Goal: Book appointment/travel/reservation

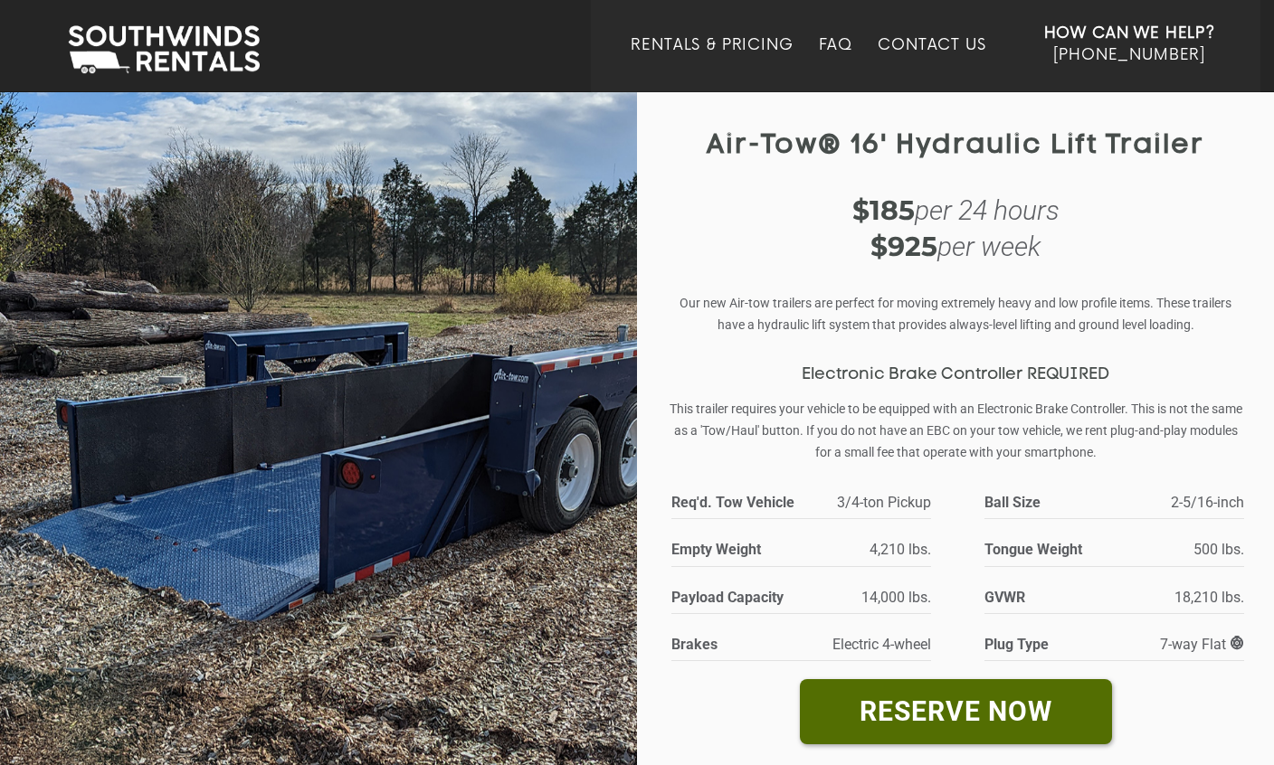
click at [545, 525] on img at bounding box center [318, 454] width 637 height 728
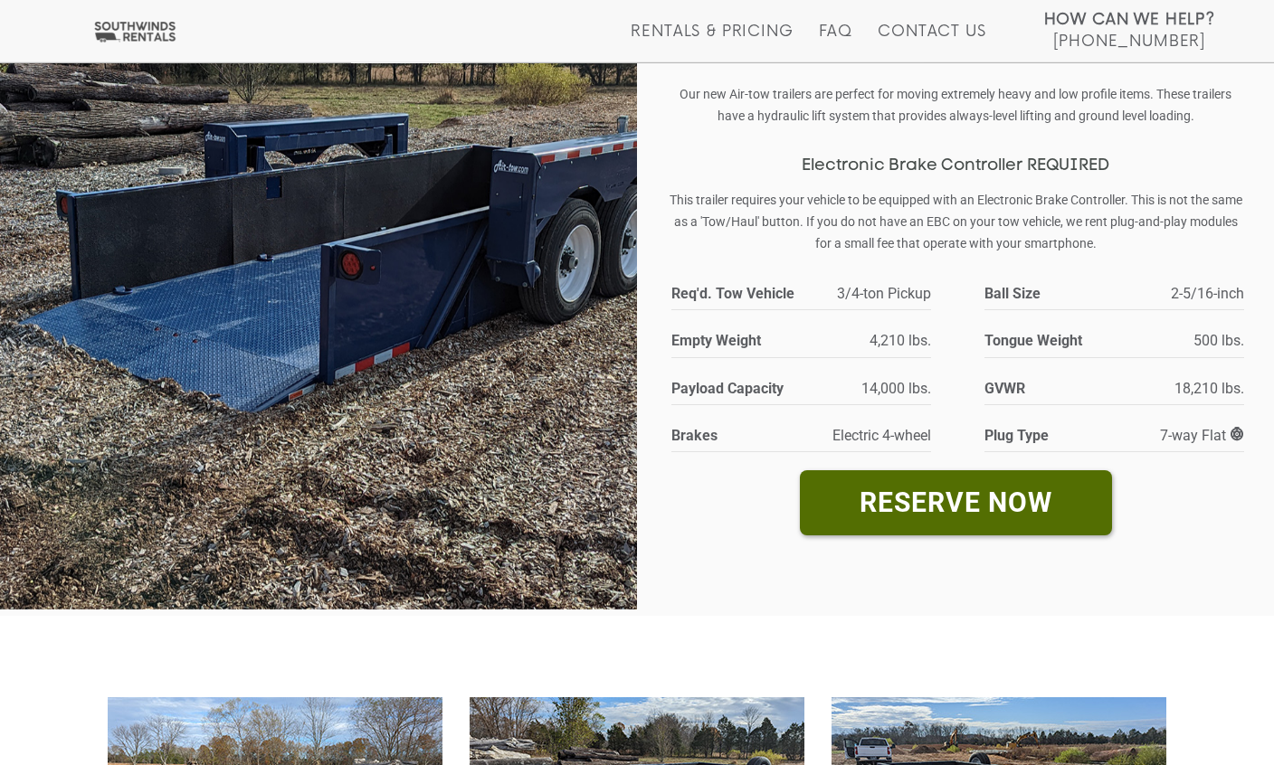
scroll to position [209, 0]
click at [1058, 497] on link "RESERVE NOW" at bounding box center [956, 502] width 312 height 64
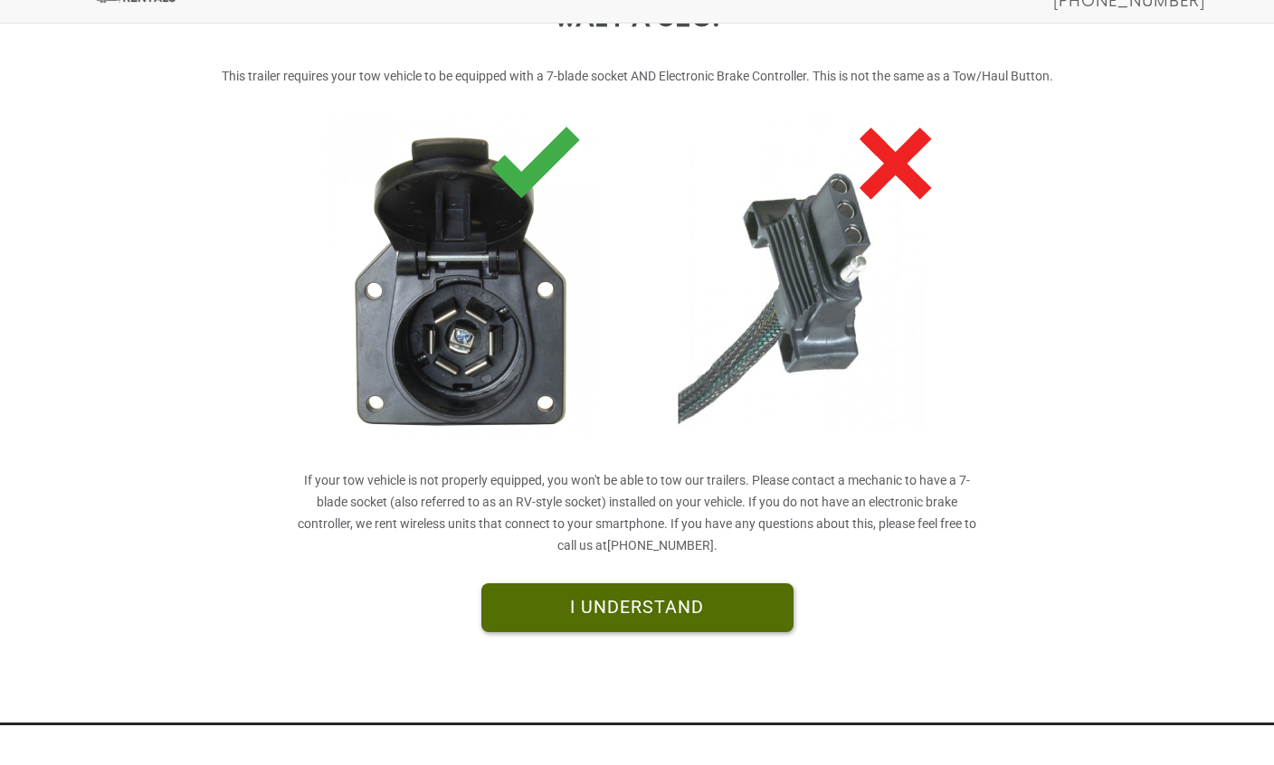
scroll to position [390, 0]
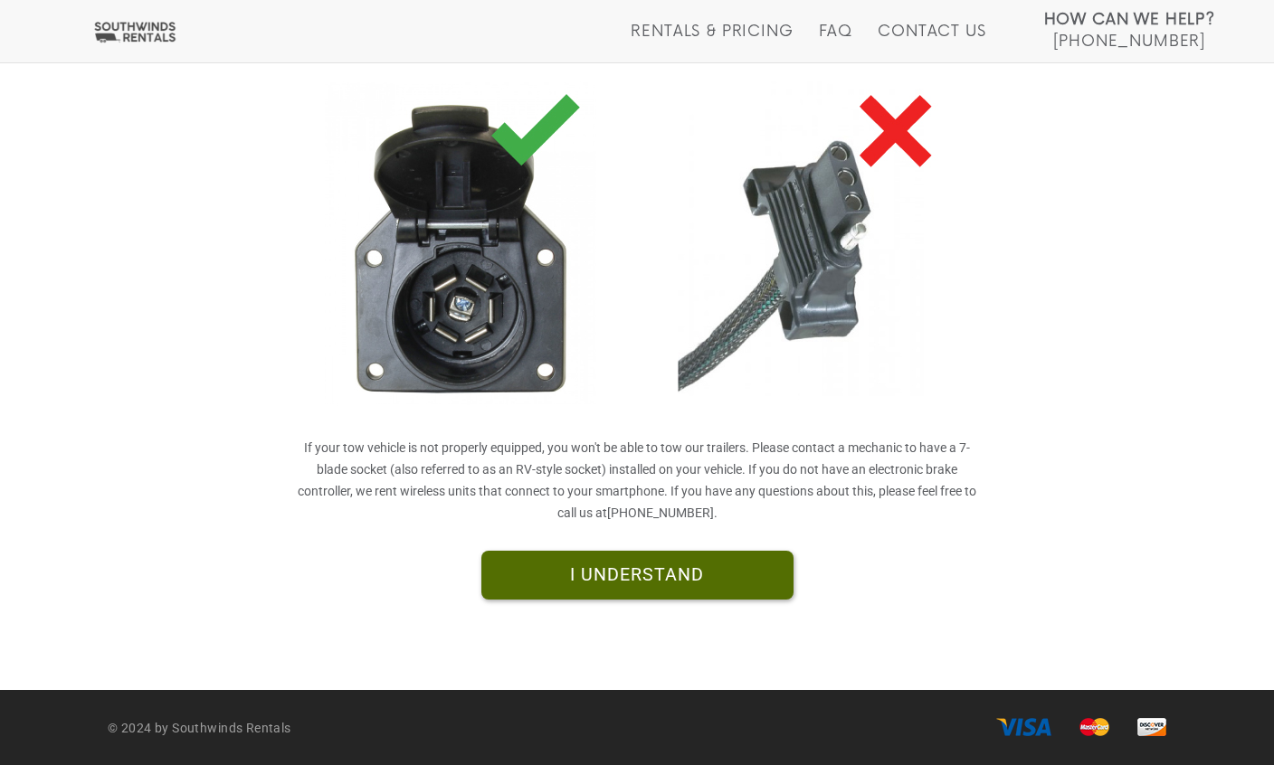
click at [753, 580] on link "I UNDERSTAND" at bounding box center [637, 575] width 312 height 49
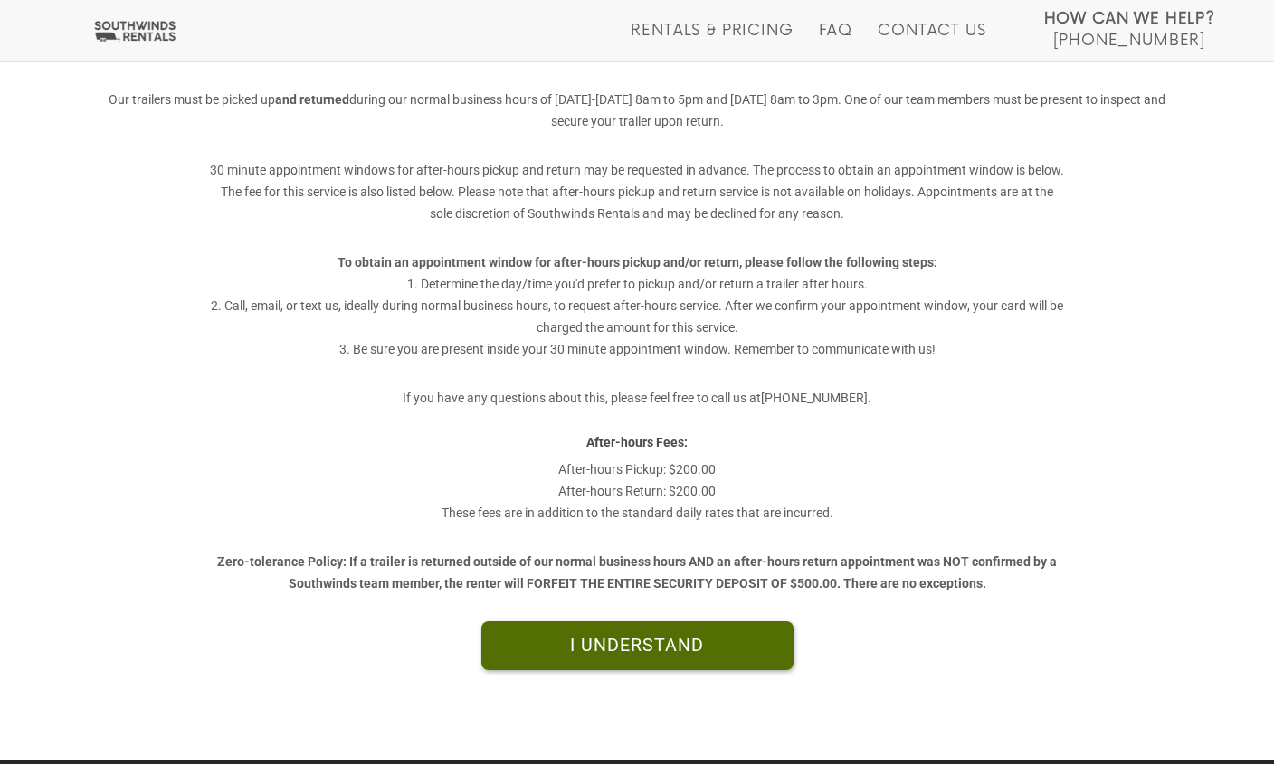
scroll to position [332, 0]
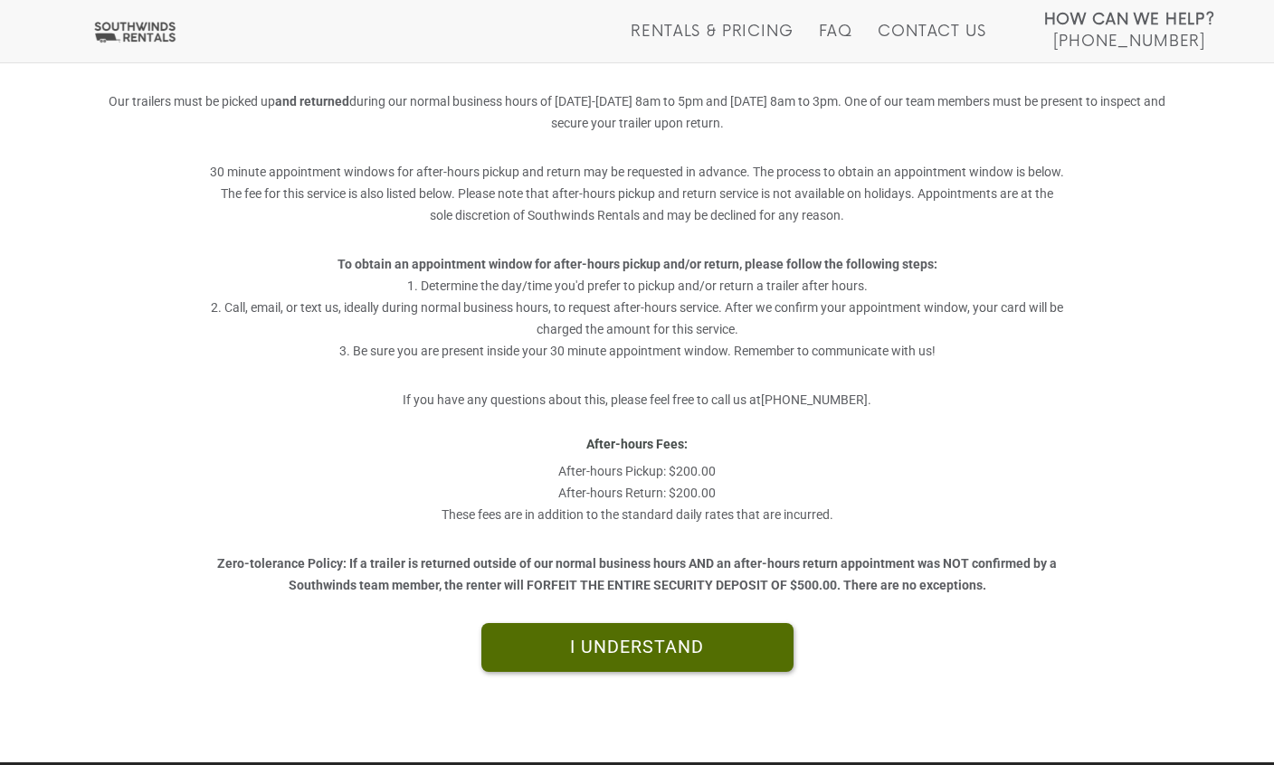
click at [746, 650] on link "I UNDERSTAND" at bounding box center [637, 647] width 312 height 49
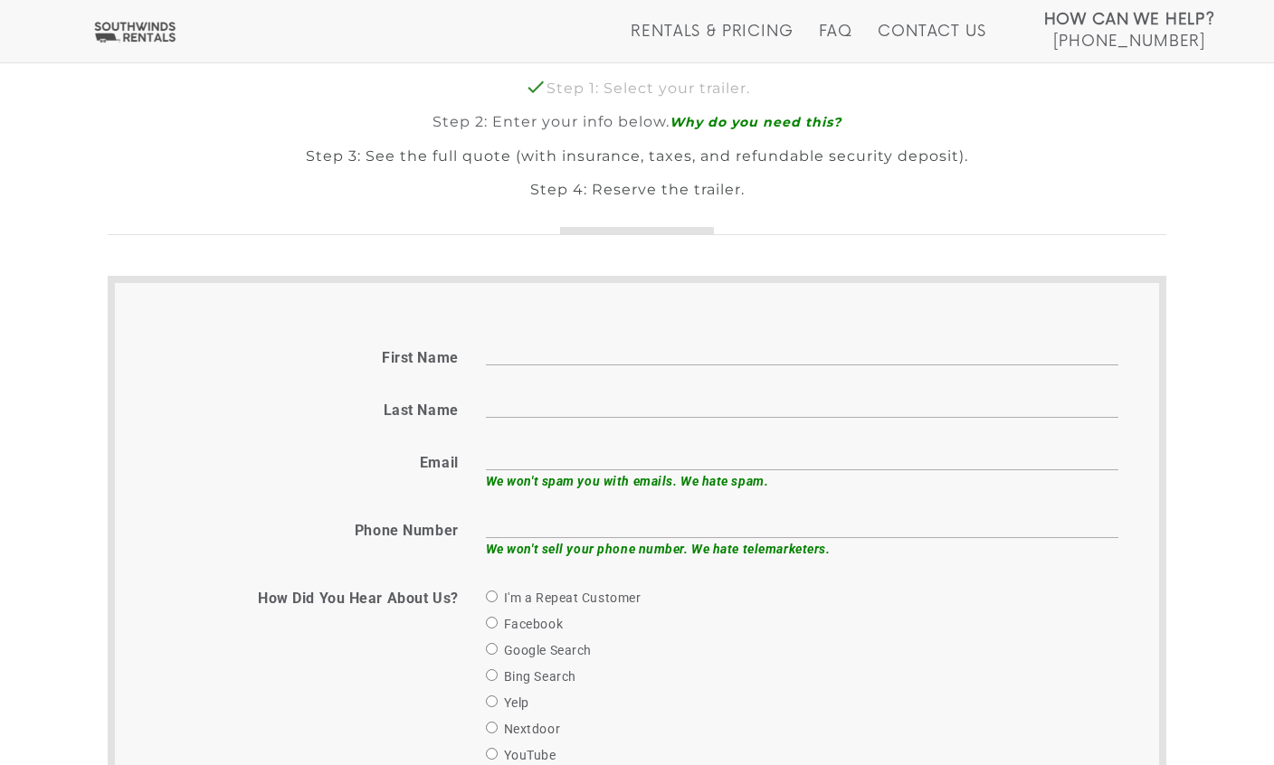
scroll to position [497, 0]
click at [819, 349] on input "First name" at bounding box center [802, 352] width 632 height 28
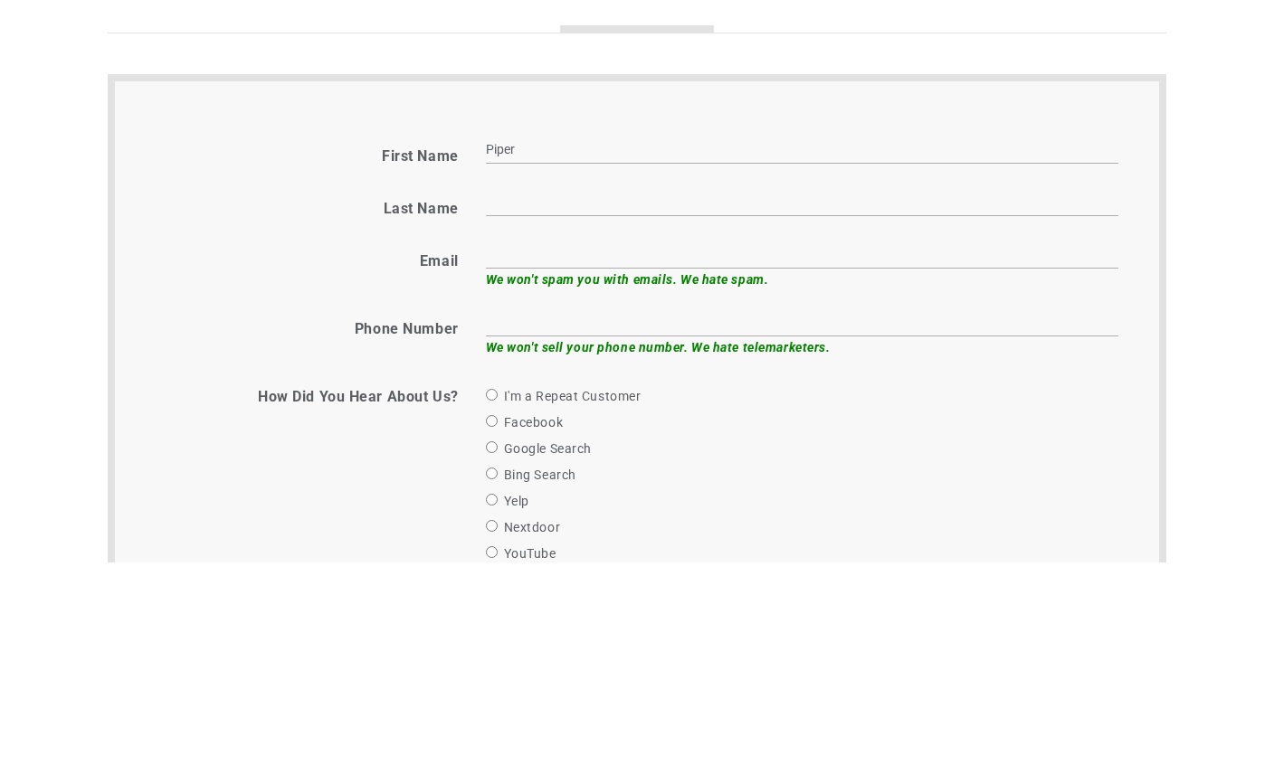
type input "Piper"
click at [866, 391] on input "Last name" at bounding box center [802, 405] width 632 height 28
type input "Payne"
click at [844, 443] on input "email" at bounding box center [802, 457] width 632 height 28
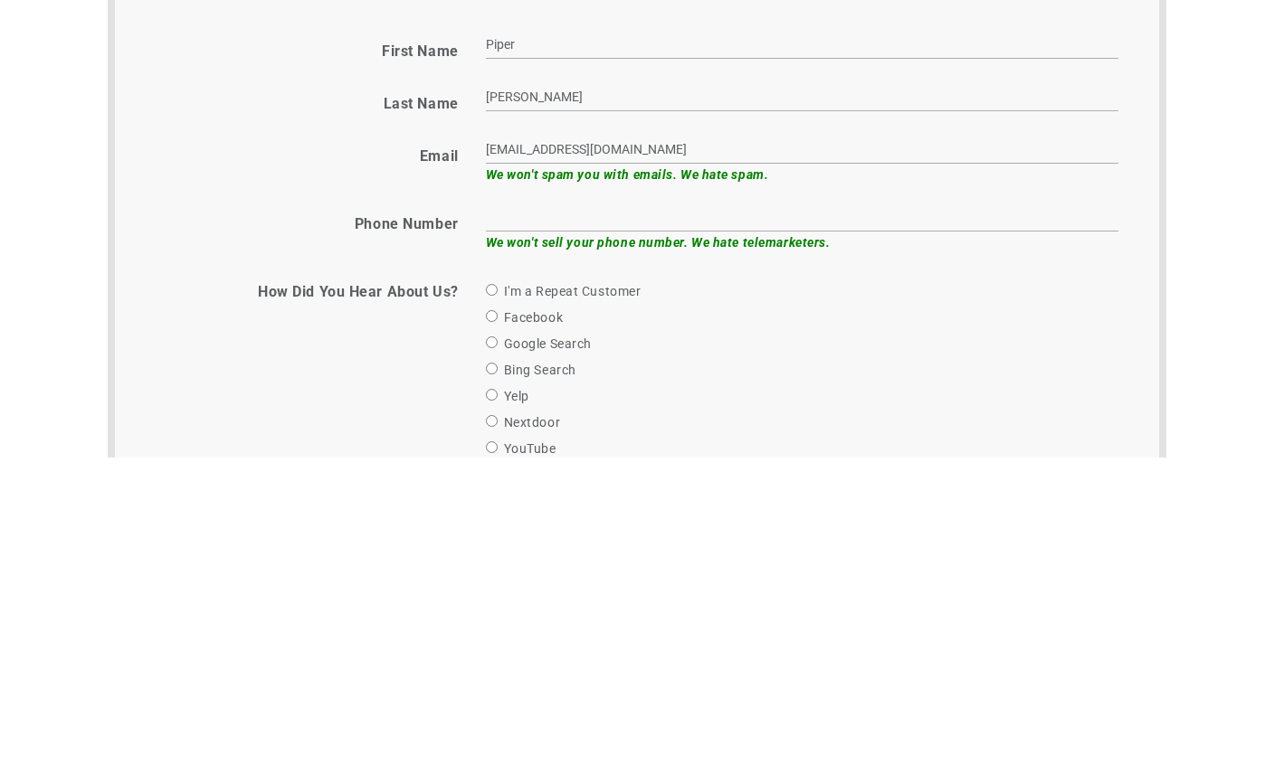
type input "piper@physicalmusicproducts.com"
click at [818, 511] on input "text" at bounding box center [802, 525] width 632 height 28
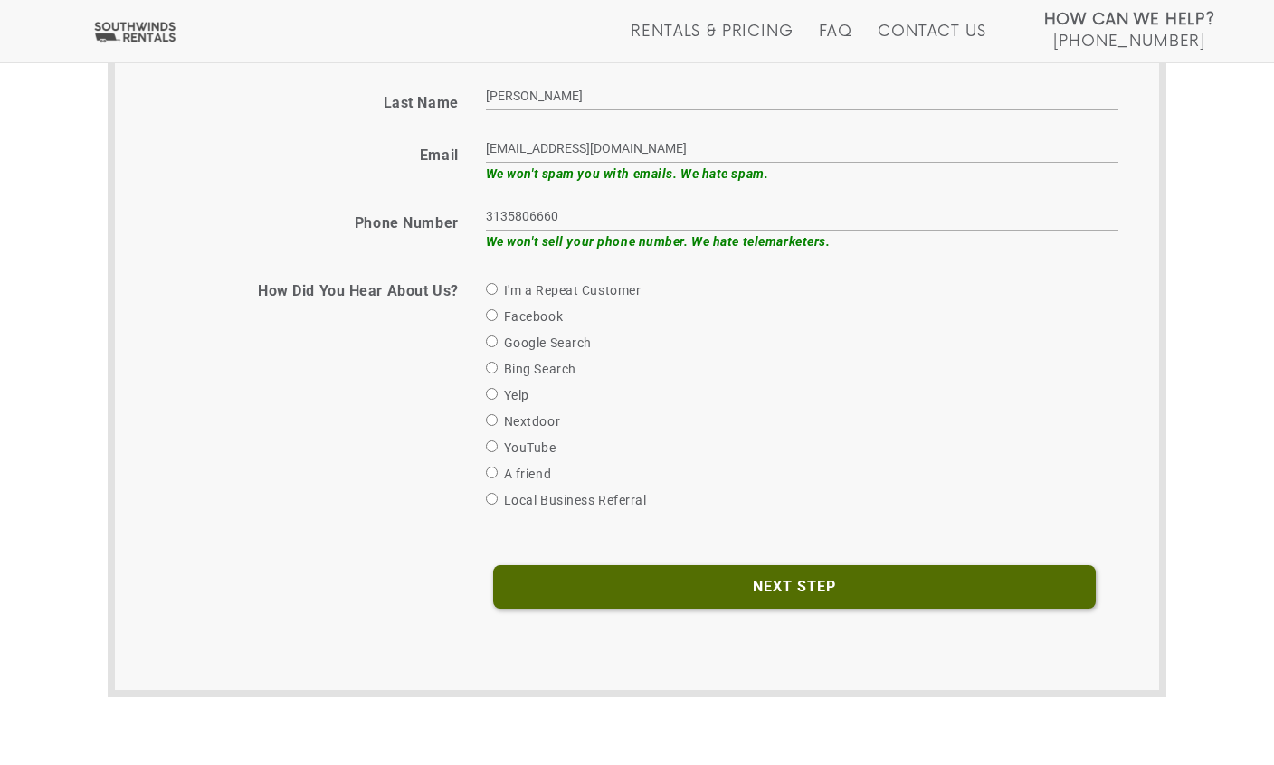
type input "3135806660"
click at [591, 289] on label "I'm a Repeat Customer" at bounding box center [564, 290] width 156 height 22
click at [497, 289] on input "I'm a Repeat Customer" at bounding box center [492, 289] width 12 height 12
radio input "true"
click at [791, 605] on input "Next Step" at bounding box center [794, 586] width 602 height 43
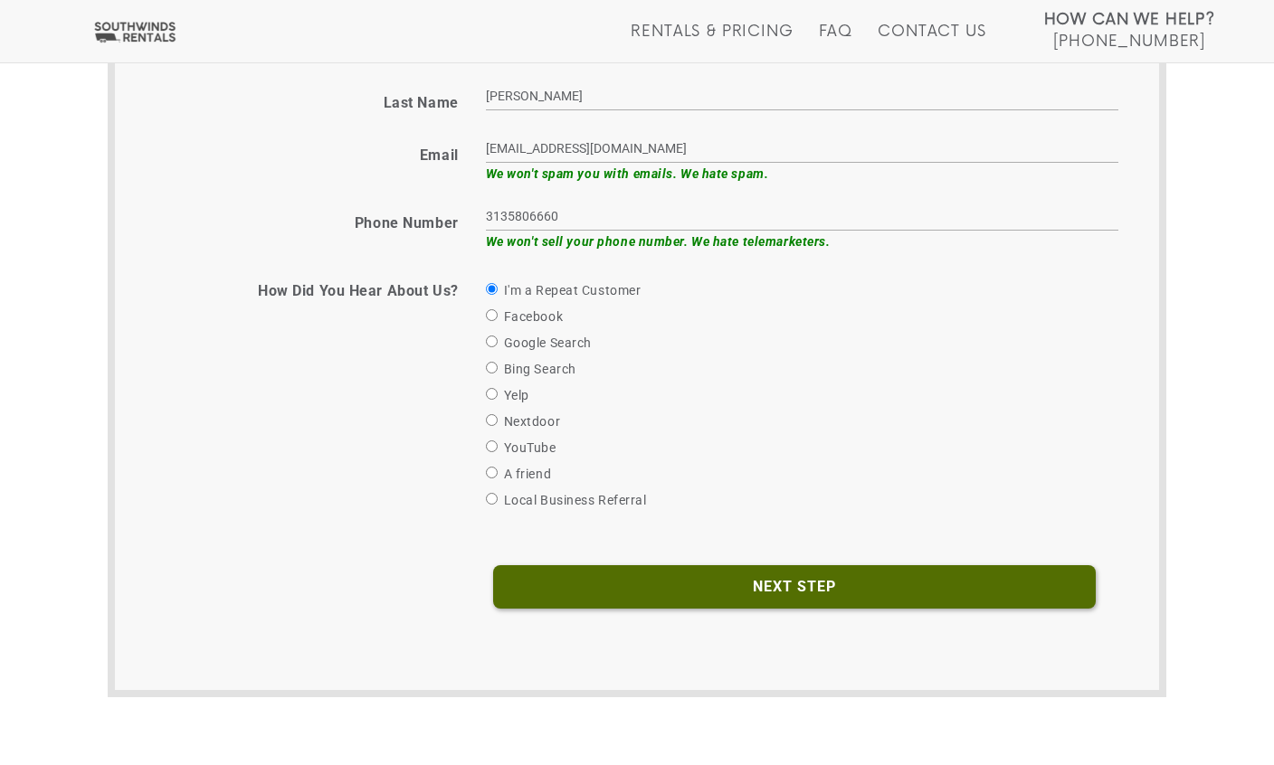
click at [830, 592] on input "Next Step" at bounding box center [794, 586] width 602 height 43
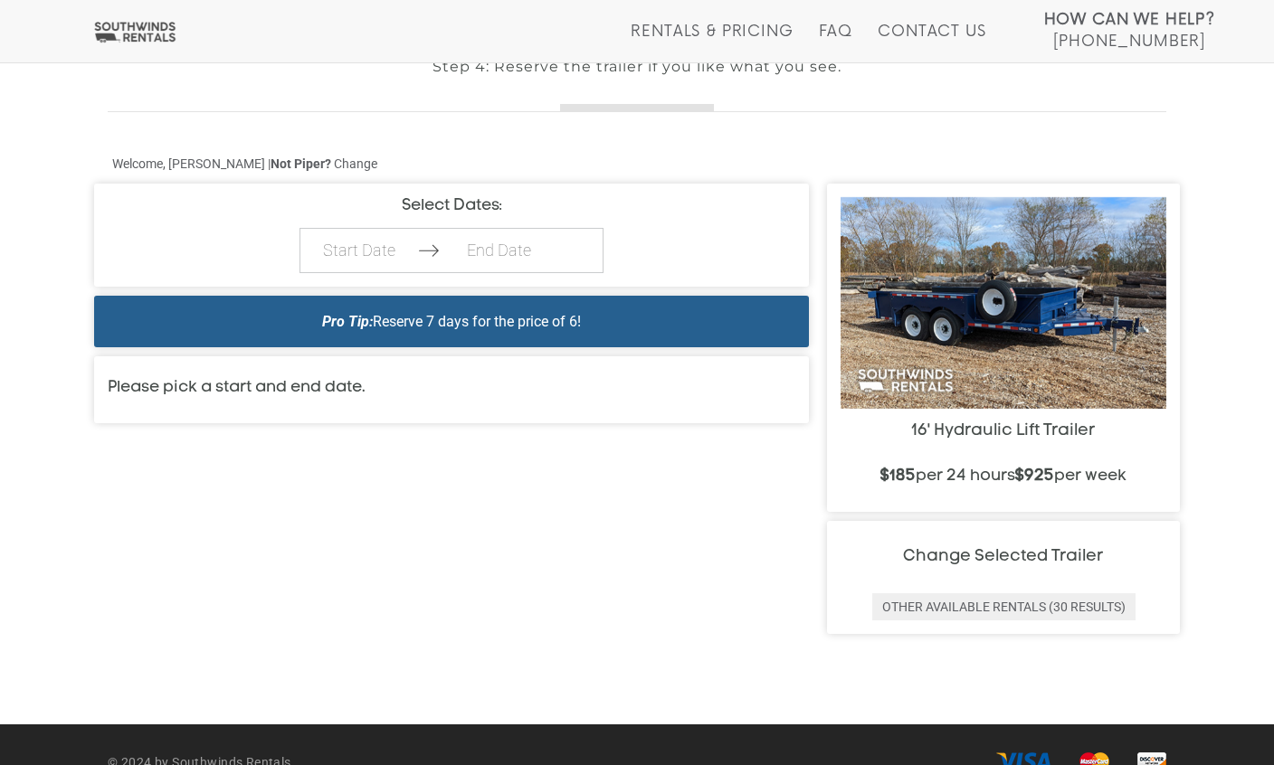
scroll to position [620, 0]
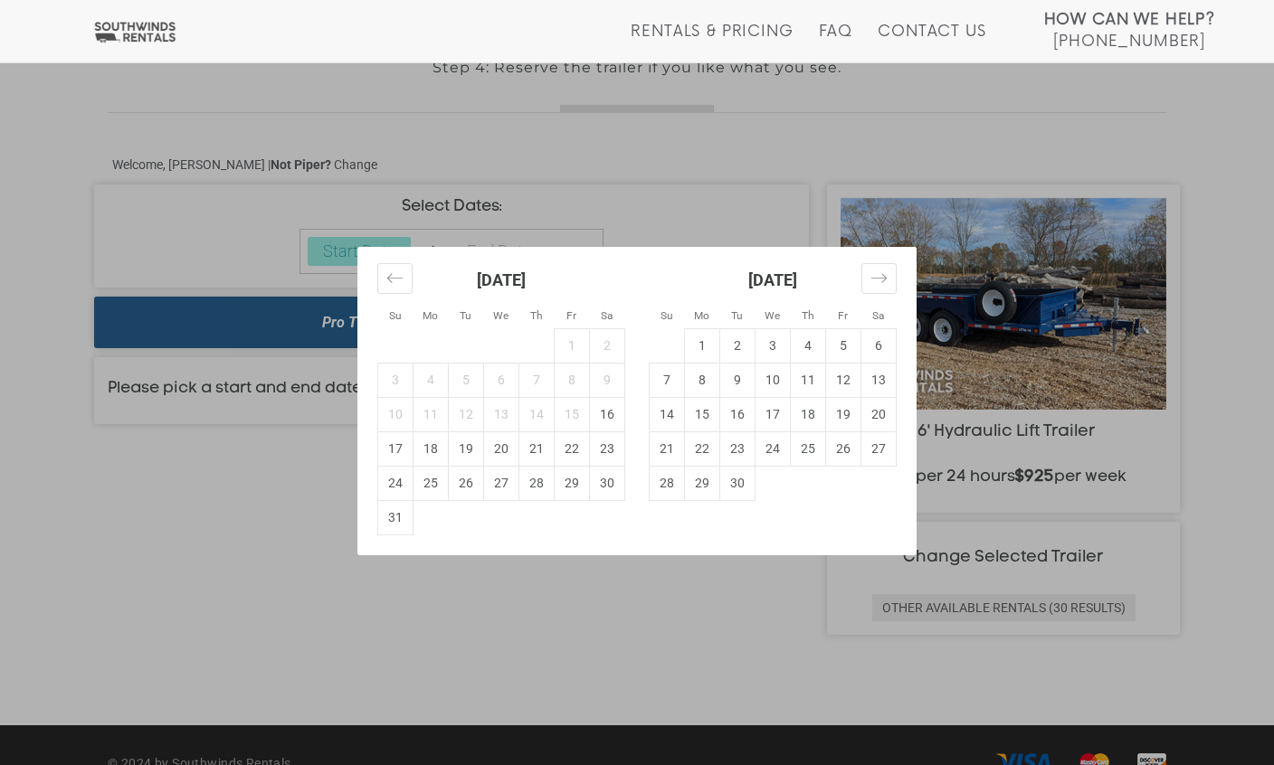
click at [602, 415] on td "16" at bounding box center [607, 414] width 35 height 34
type input "[DATE]"
click at [772, 202] on div "Su Mo Tu We Th Fr Sa Su Mo Tu We Th Fr Sa [DATE] 1 2 3 4 5 6 7 8 9 10 11 12 13 …" at bounding box center [637, 382] width 1274 height 765
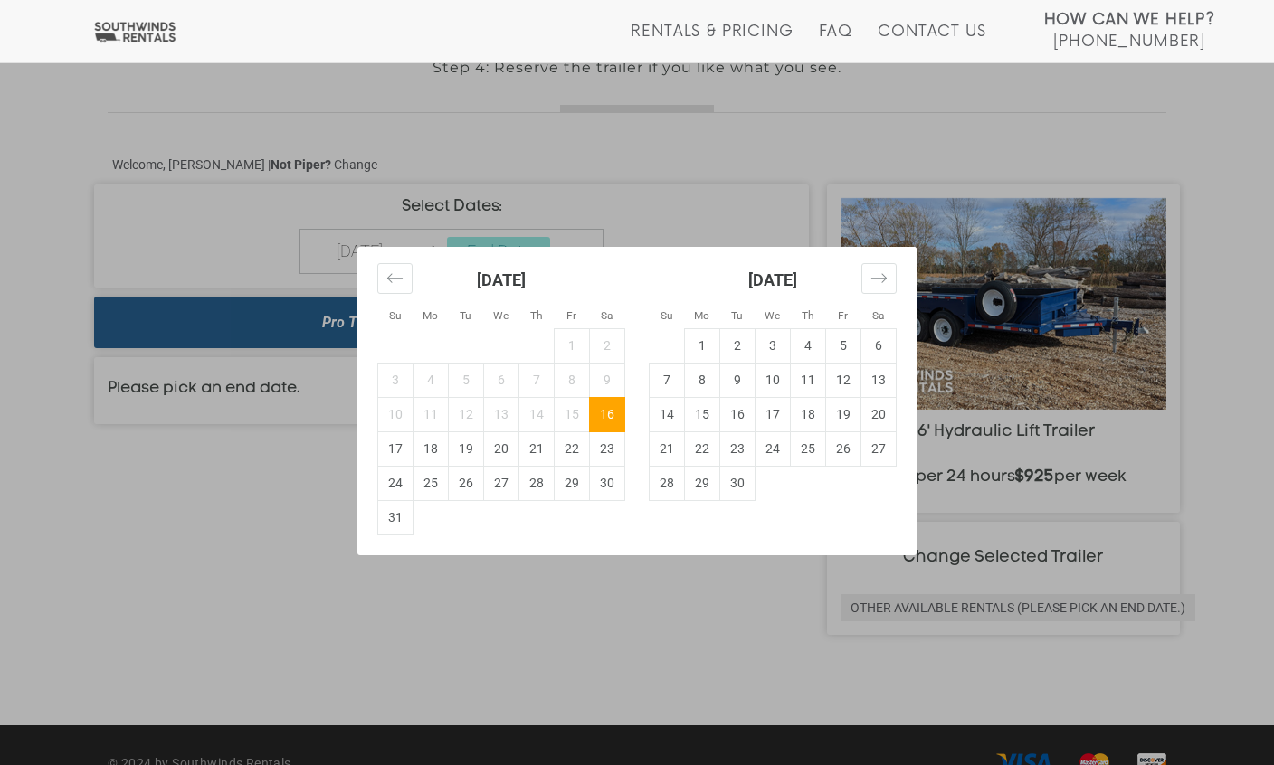
click at [402, 444] on td "17" at bounding box center [395, 448] width 35 height 34
type input "[DATE]"
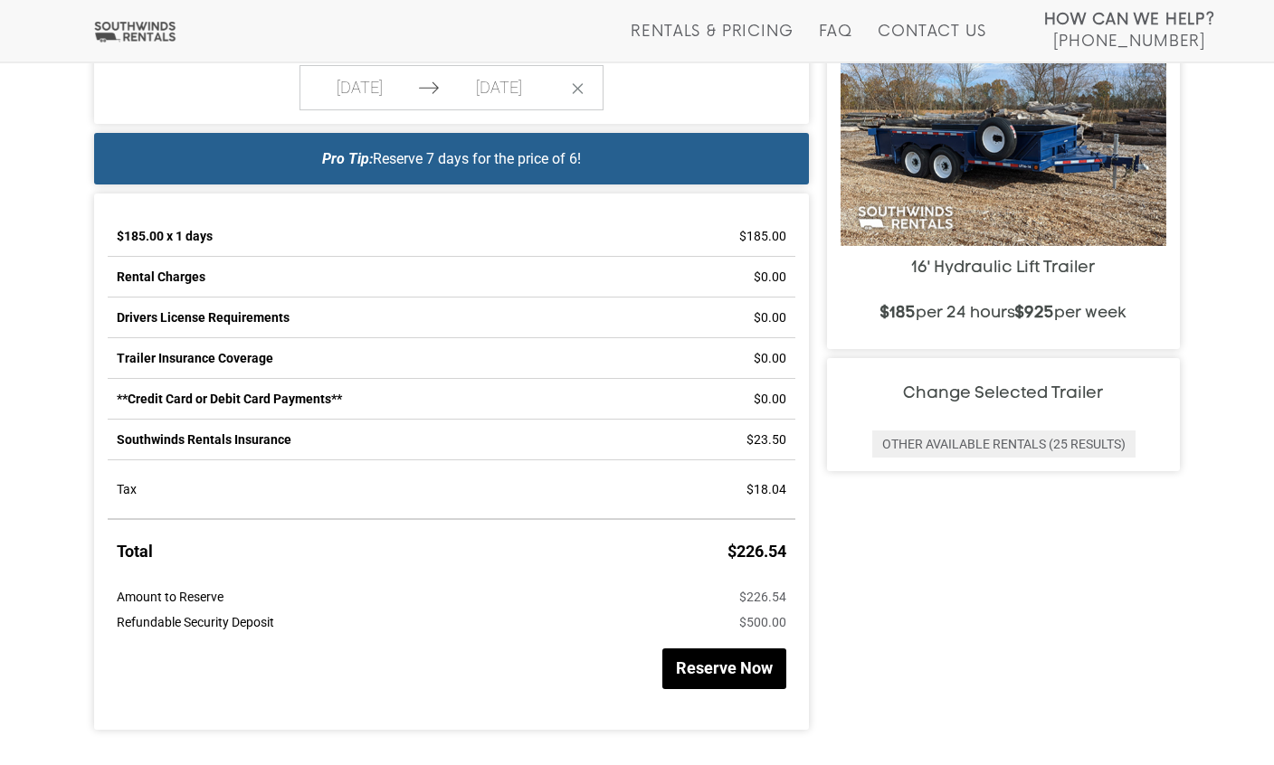
scroll to position [782, 0]
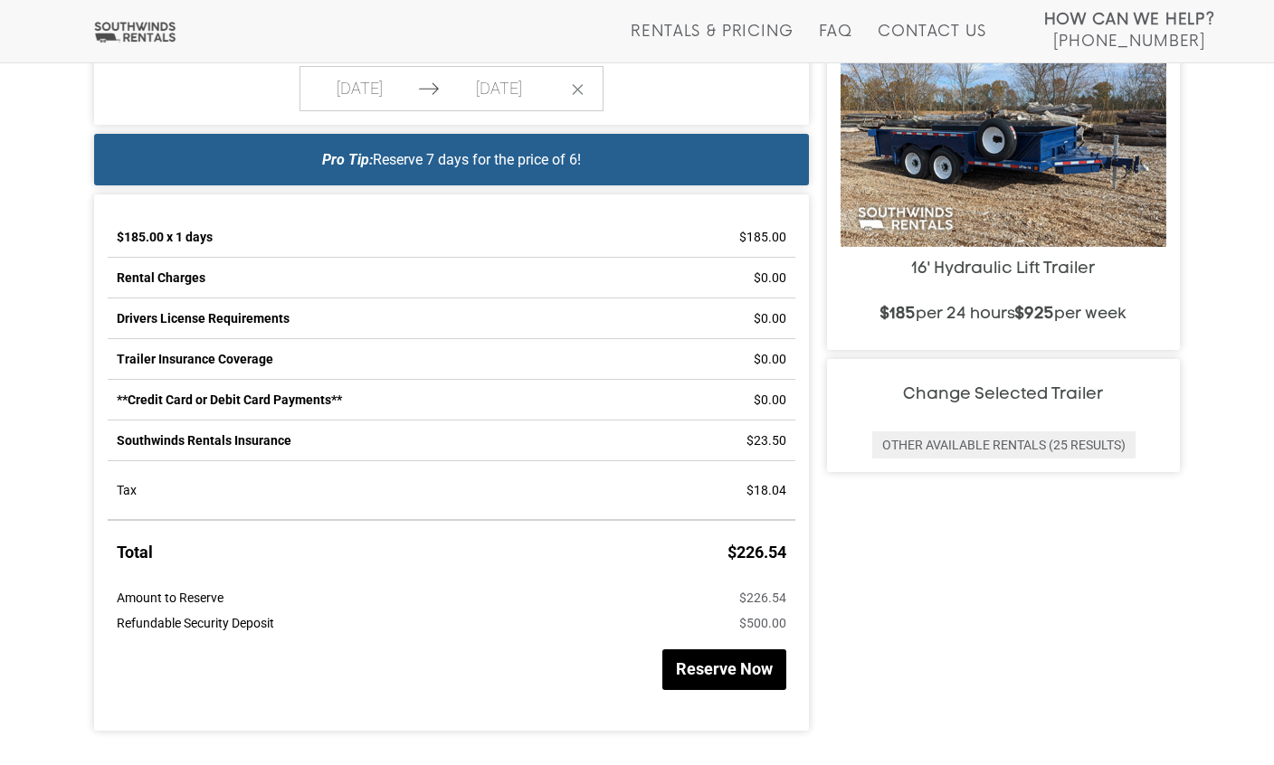
click at [745, 666] on button "Reserve Now" at bounding box center [724, 669] width 124 height 41
